Goal: Find specific page/section: Find specific page/section

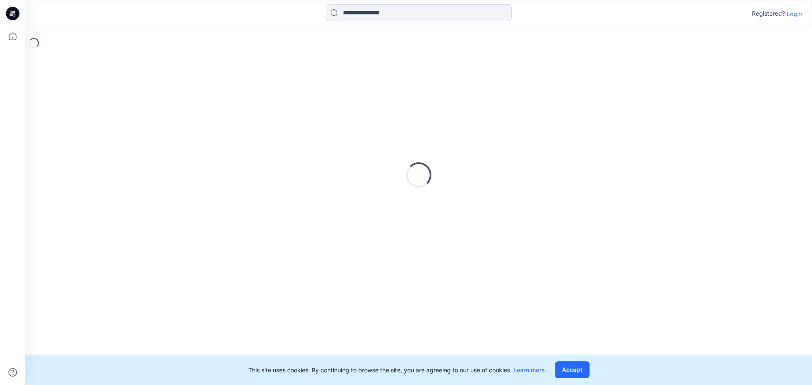
click at [790, 15] on p "Login" at bounding box center [793, 13] width 15 height 9
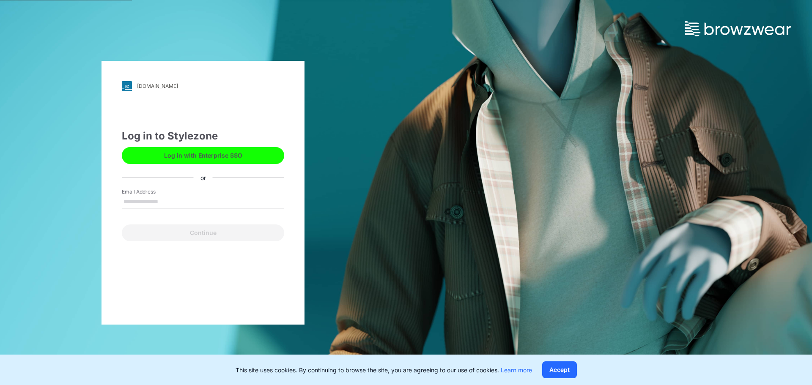
type input "**********"
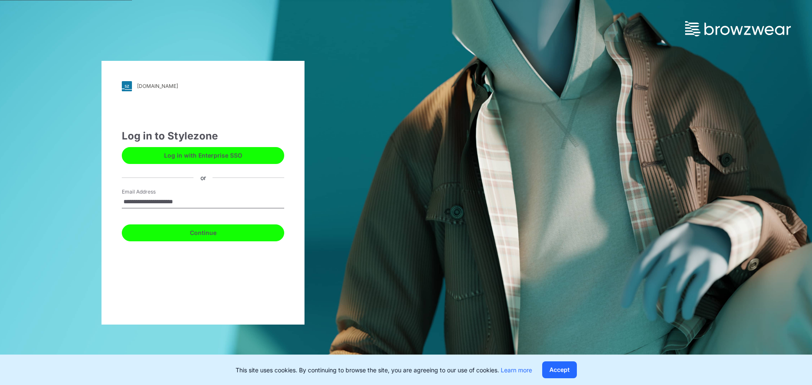
click at [191, 227] on button "Continue" at bounding box center [203, 232] width 162 height 17
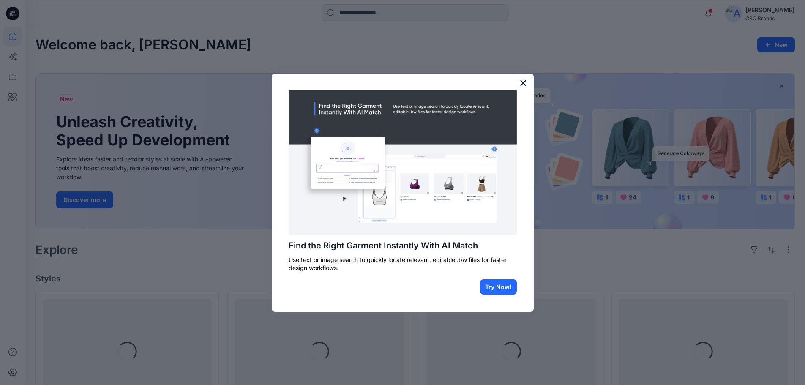
click at [522, 81] on button "×" at bounding box center [523, 83] width 8 height 14
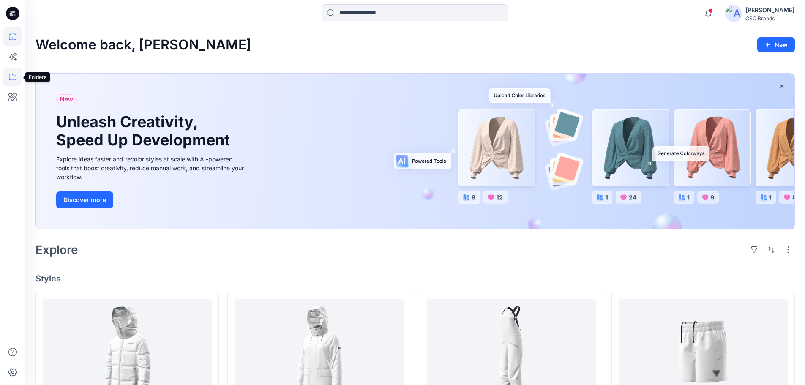
click at [8, 76] on icon at bounding box center [12, 77] width 19 height 19
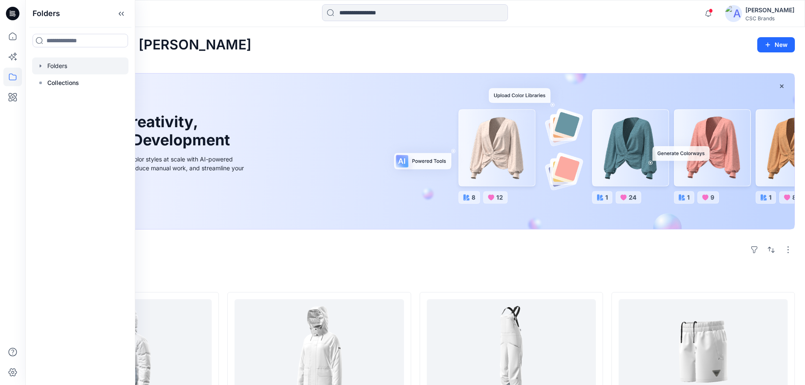
click at [41, 66] on icon "button" at bounding box center [41, 65] width 2 height 3
click at [49, 82] on icon "button" at bounding box center [49, 82] width 7 height 7
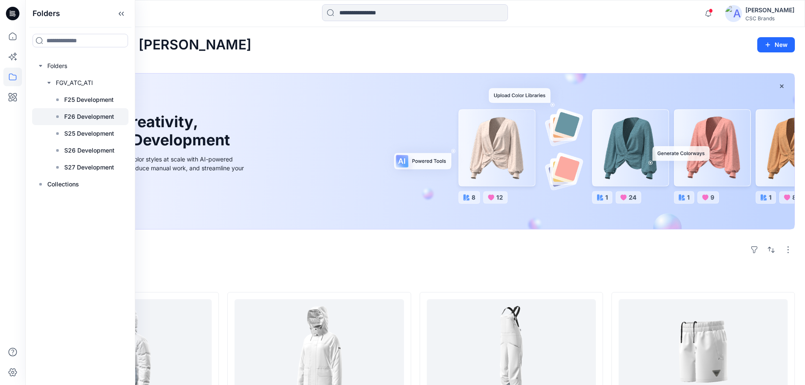
click at [86, 117] on p "F26 Development" at bounding box center [89, 117] width 50 height 10
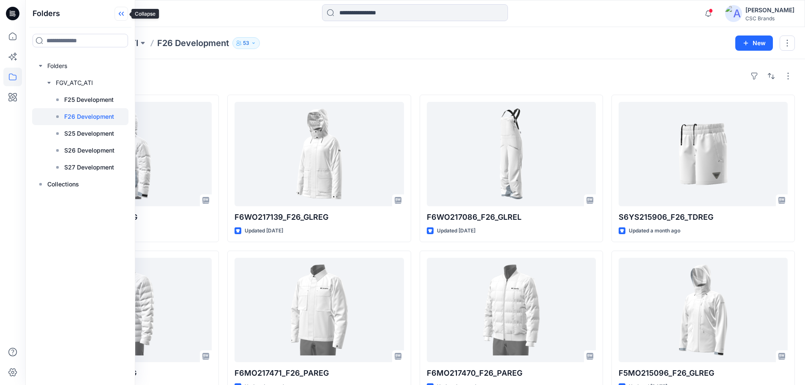
click at [121, 15] on icon at bounding box center [122, 14] width 14 height 14
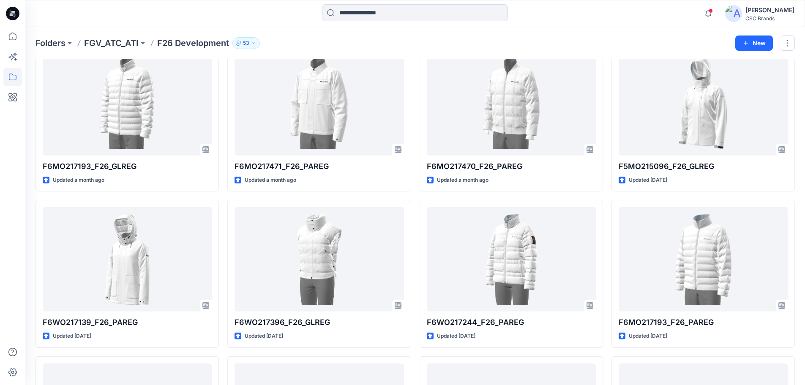
scroll to position [196, 0]
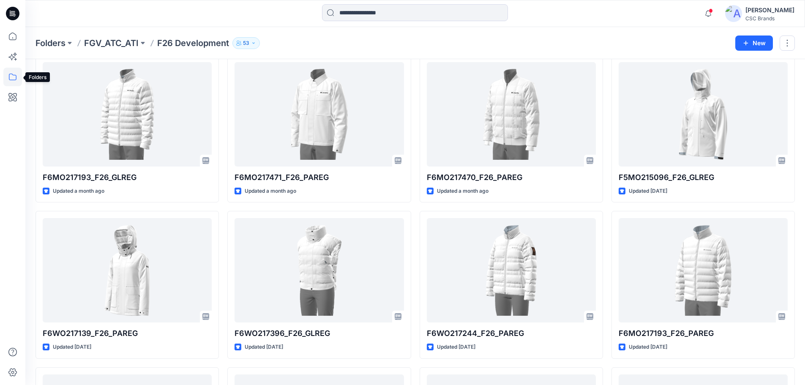
click at [14, 78] on icon at bounding box center [12, 77] width 19 height 19
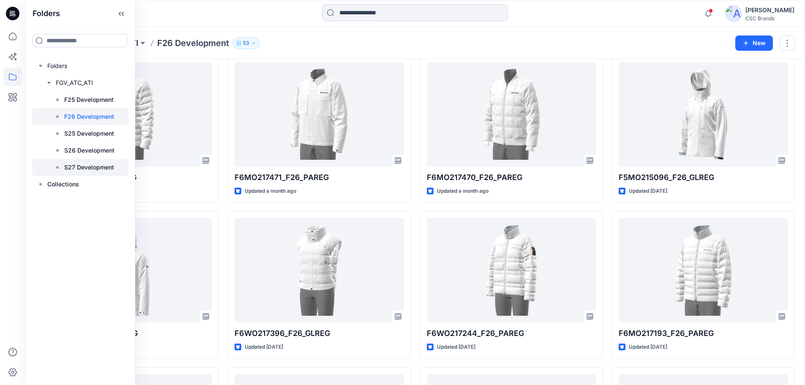
click at [80, 169] on p "S27 Development" at bounding box center [89, 167] width 50 height 10
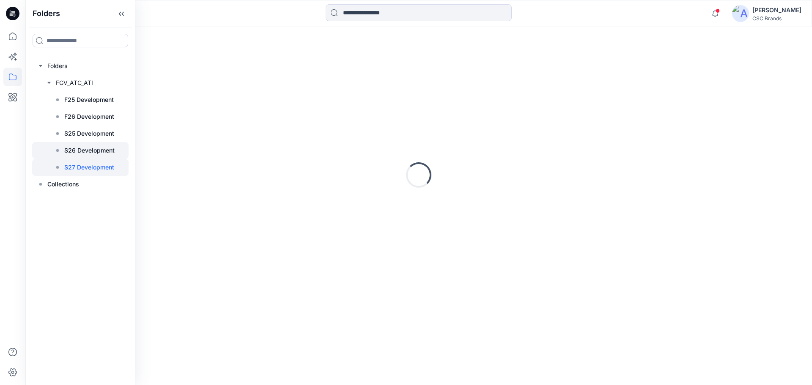
click at [82, 152] on p "S26 Development" at bounding box center [89, 150] width 50 height 10
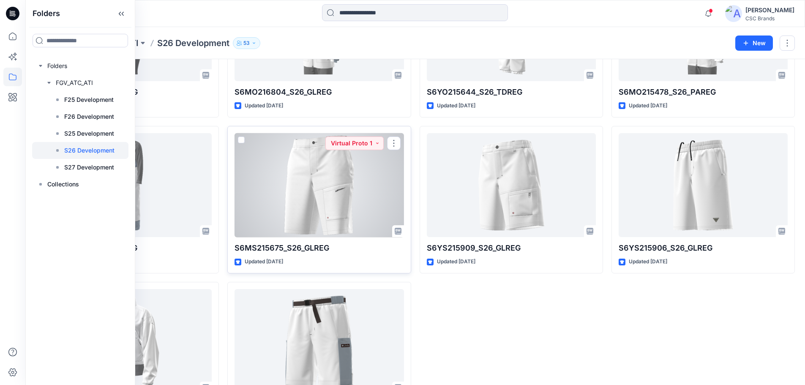
scroll to position [633, 0]
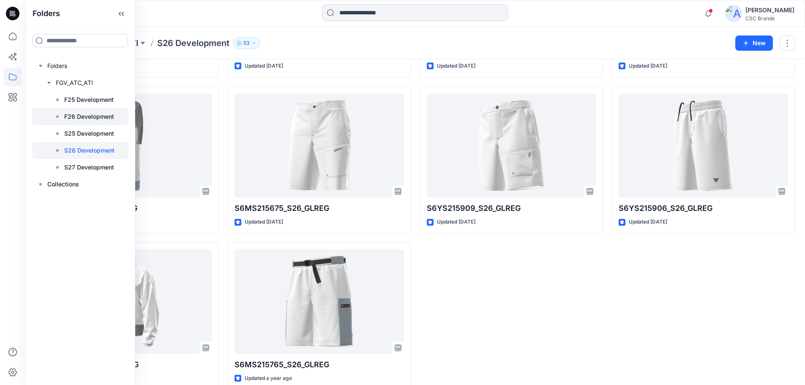
click at [81, 121] on p "F26 Development" at bounding box center [89, 117] width 50 height 10
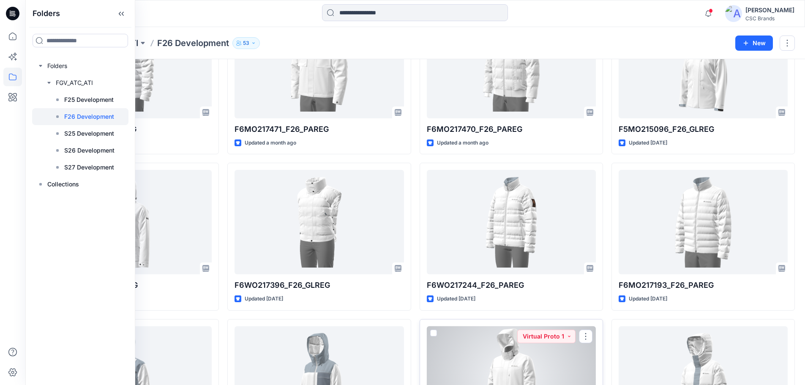
scroll to position [238, 0]
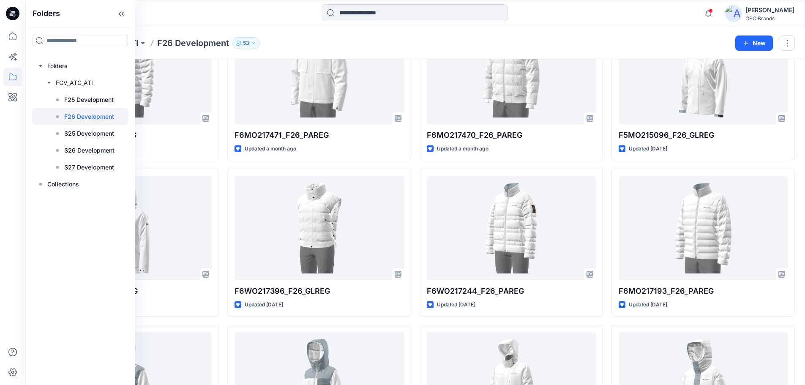
click at [606, 199] on div "F6YO217288_F26_YTREG Updated 17 hours ago F6MO217193_F26_GLREG Updated a month …" at bounding box center [416, 243] width 760 height 772
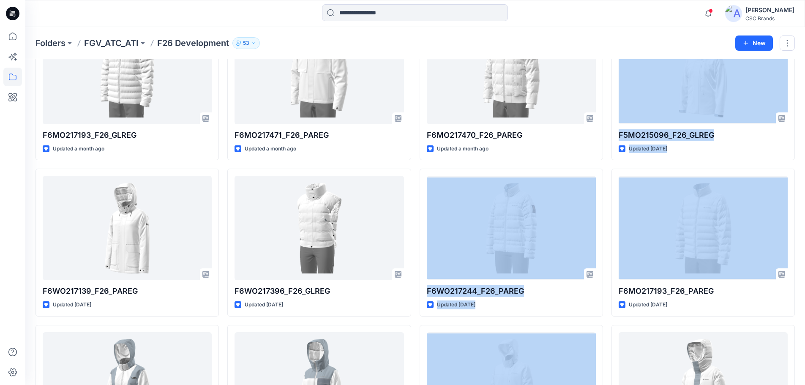
drag, startPoint x: 607, startPoint y: 196, endPoint x: 607, endPoint y: 190, distance: 5.9
click at [607, 190] on div "F6YO217288_F26_YTREG Updated 17 hours ago F6MO217193_F26_GLREG Updated a month …" at bounding box center [416, 243] width 760 height 772
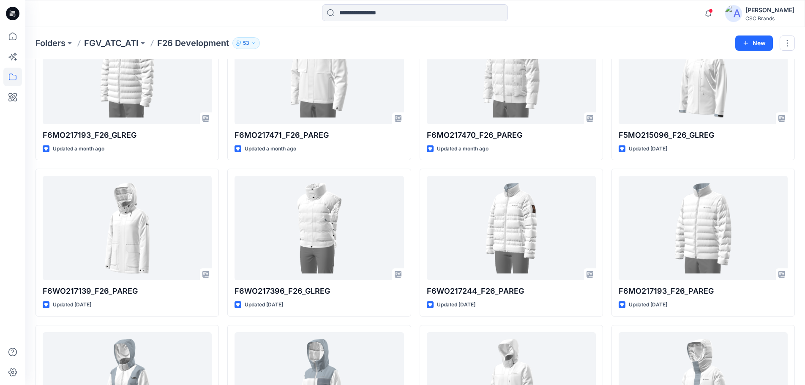
click at [607, 186] on div "F6YO217288_F26_YTREG Updated 17 hours ago F6MO217193_F26_GLREG Updated a month …" at bounding box center [416, 243] width 760 height 772
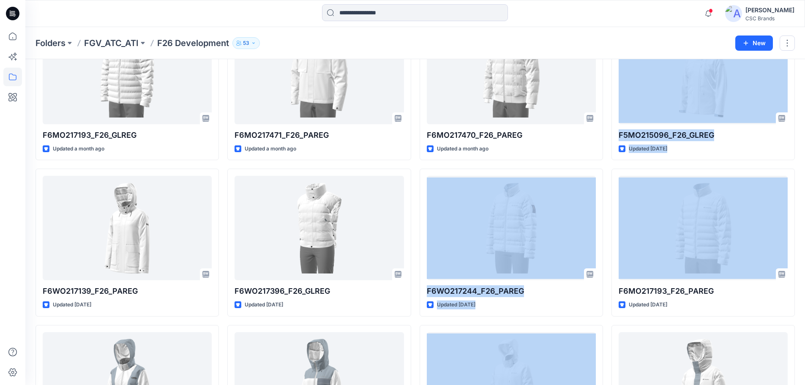
drag, startPoint x: 605, startPoint y: 165, endPoint x: 610, endPoint y: 165, distance: 4.6
click at [610, 165] on div "F6YO217288_F26_YTREG Updated 17 hours ago F6MO217193_F26_GLREG Updated a month …" at bounding box center [416, 243] width 760 height 772
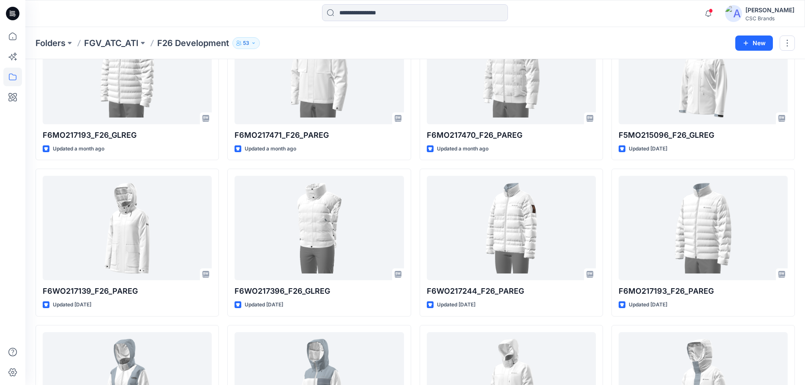
click at [607, 164] on div "F6YO217288_F26_YTREG Updated 17 hours ago F6MO217193_F26_GLREG Updated a month …" at bounding box center [416, 243] width 760 height 772
